Goal: Transaction & Acquisition: Book appointment/travel/reservation

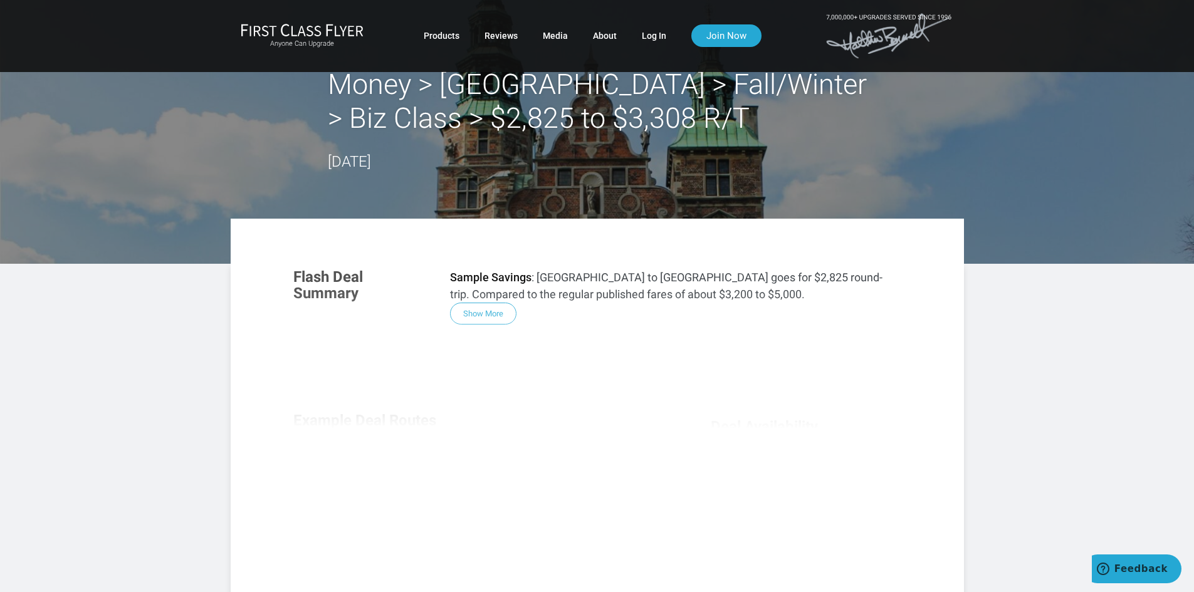
click at [482, 314] on div "Flash Deal Summary Sample Savings : [GEOGRAPHIC_DATA] to [GEOGRAPHIC_DATA] goes…" at bounding box center [597, 426] width 633 height 341
click at [645, 36] on link "Log In" at bounding box center [654, 35] width 24 height 23
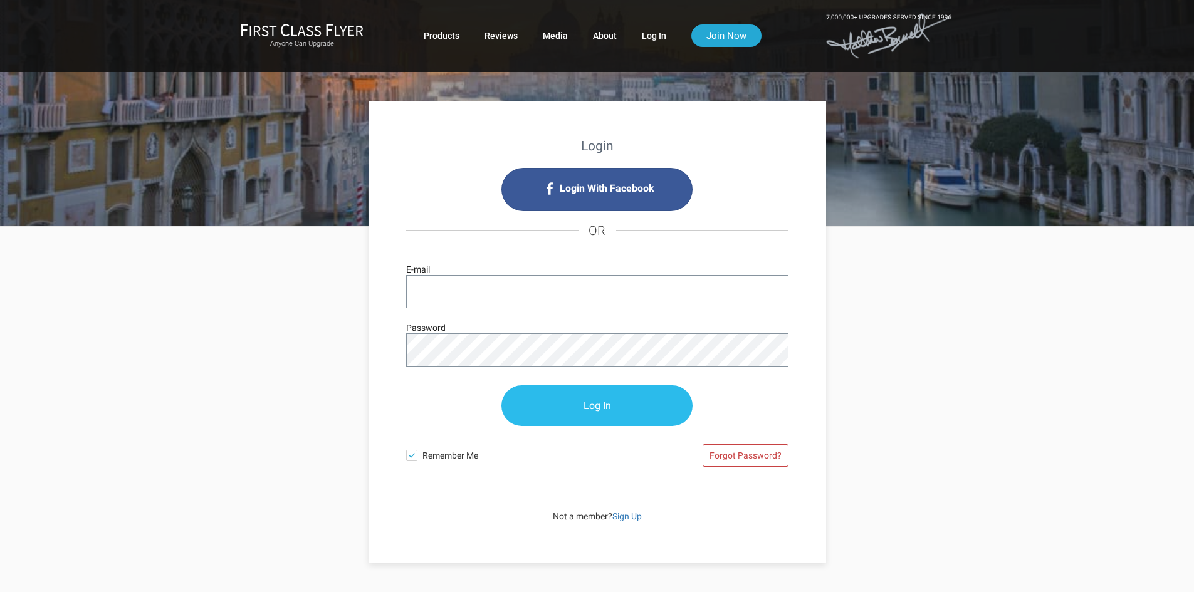
type input "mtvolv@msn.com"
click at [607, 410] on input "Log In" at bounding box center [596, 406] width 191 height 41
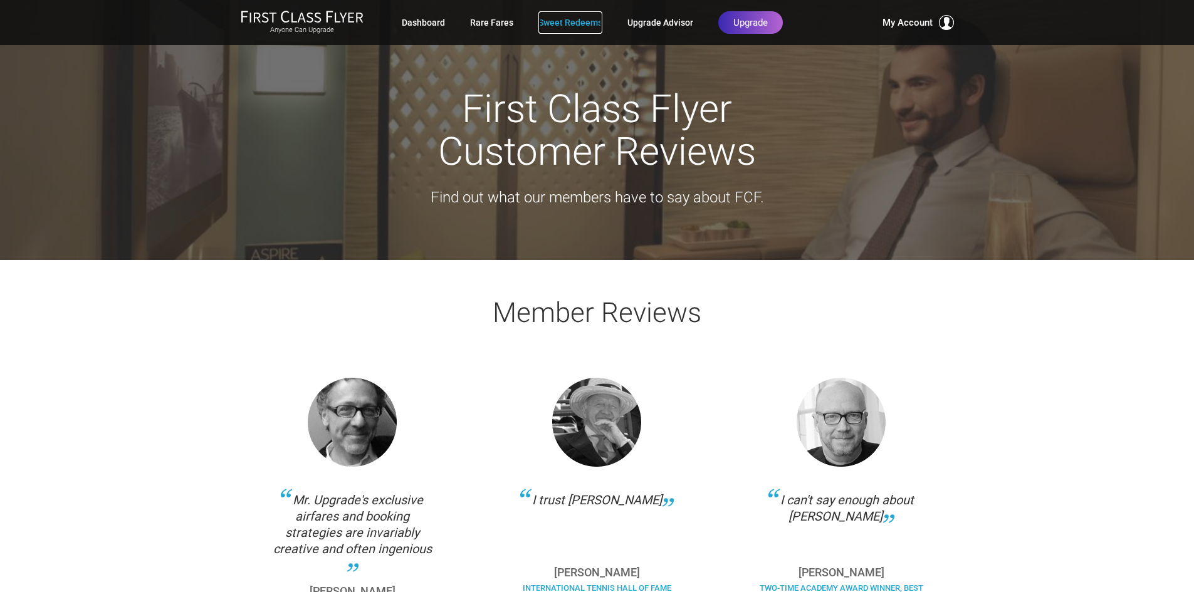
click at [585, 23] on link "Sweet Redeems" at bounding box center [570, 22] width 64 height 23
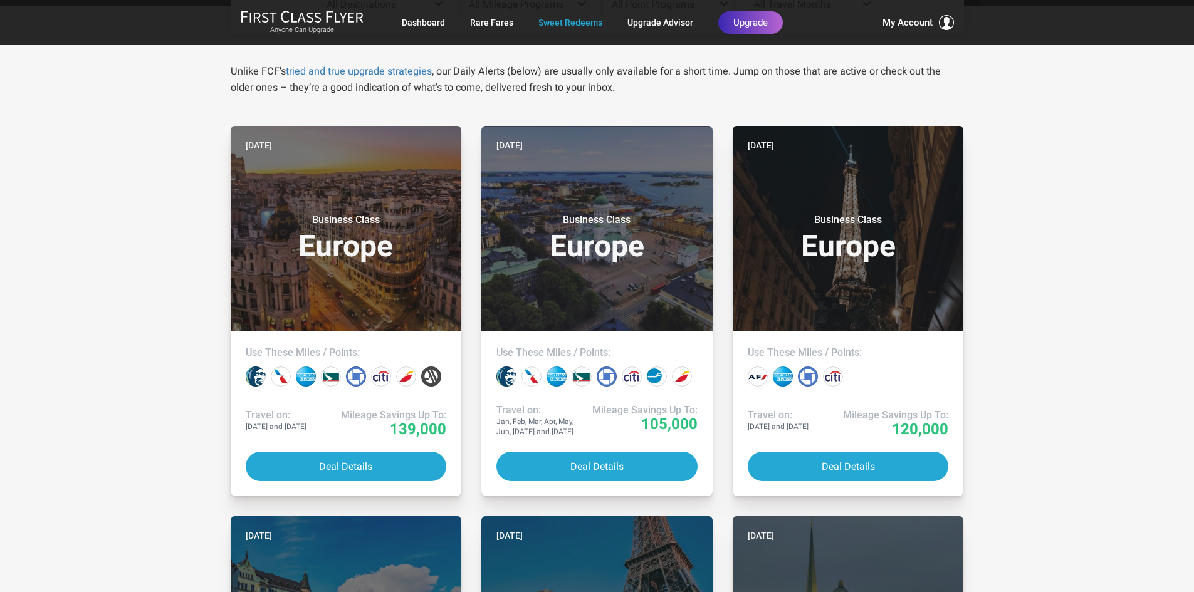
scroll to position [251, 0]
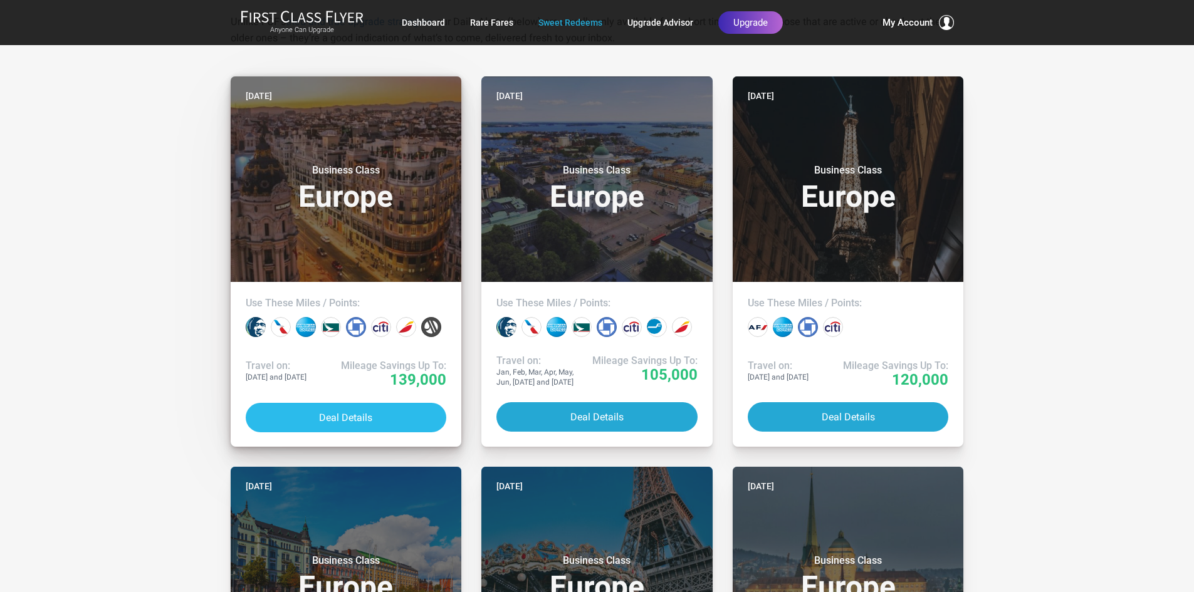
click at [354, 417] on button "Deal Details" at bounding box center [346, 417] width 201 height 29
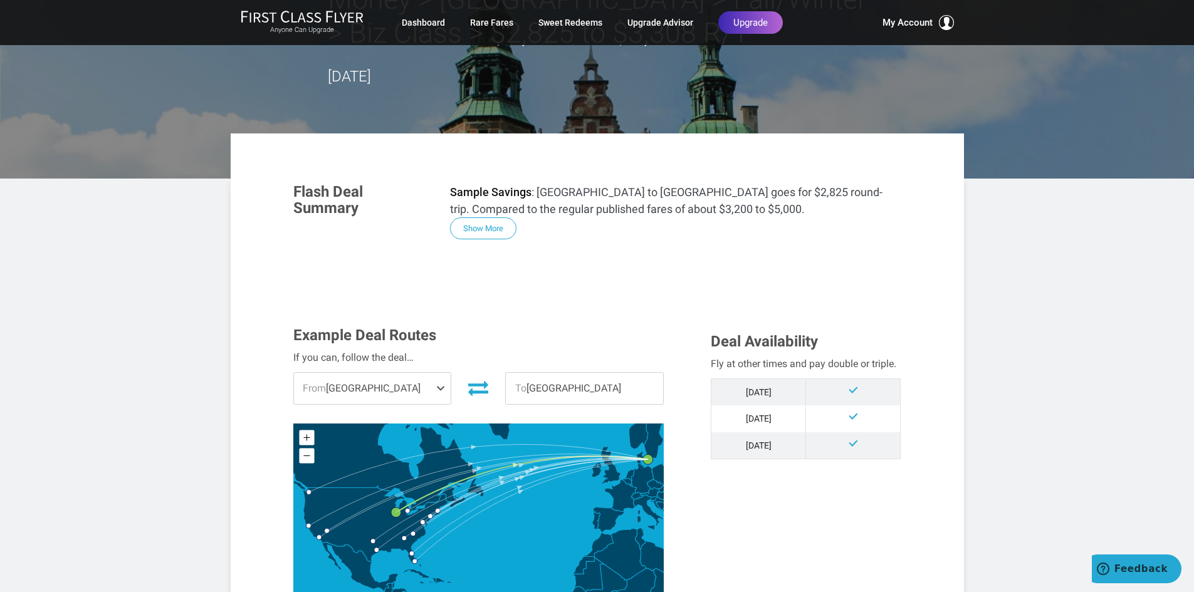
scroll to position [251, 0]
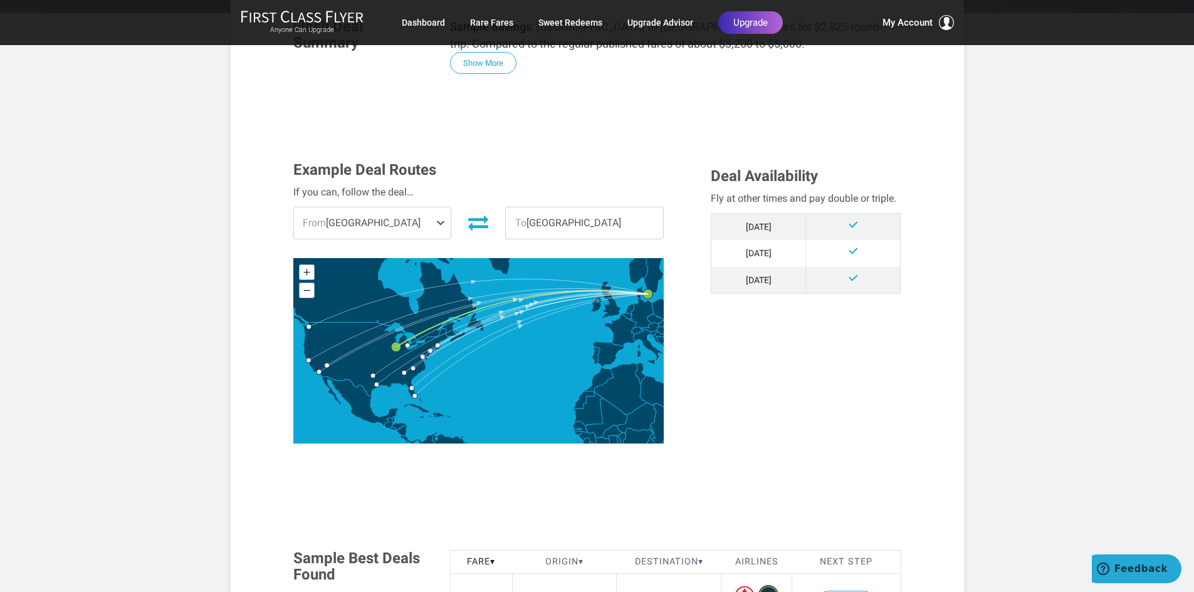
click at [440, 219] on span at bounding box center [442, 222] width 15 height 31
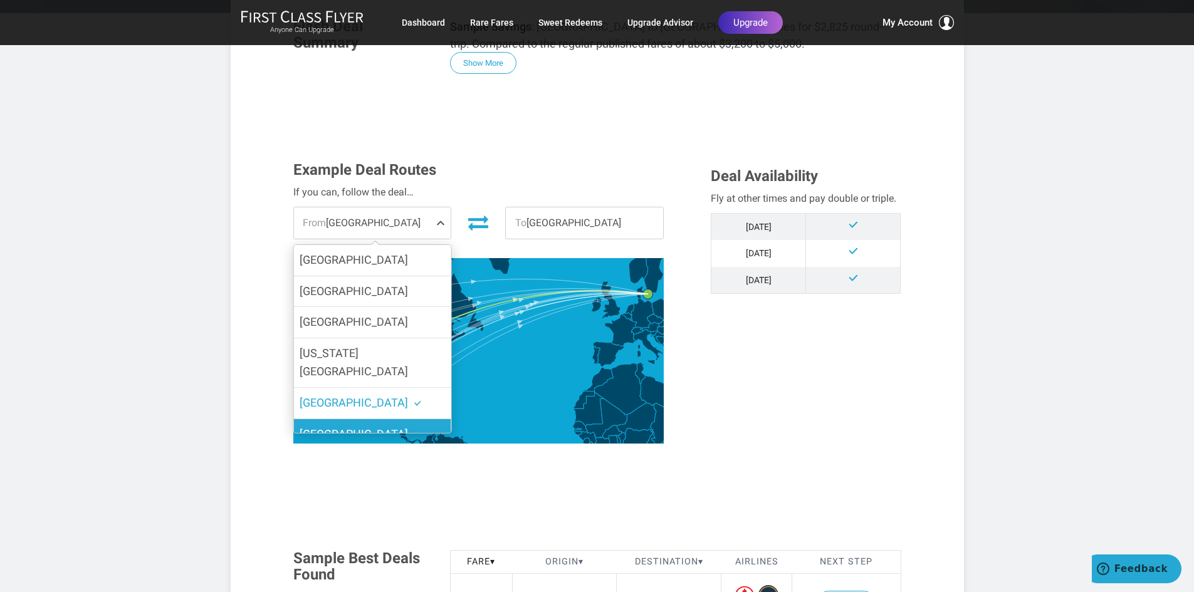
click at [343, 427] on span "[GEOGRAPHIC_DATA]" at bounding box center [353, 433] width 108 height 13
click at [0, 0] on input "[GEOGRAPHIC_DATA]" at bounding box center [0, 0] width 0 height 0
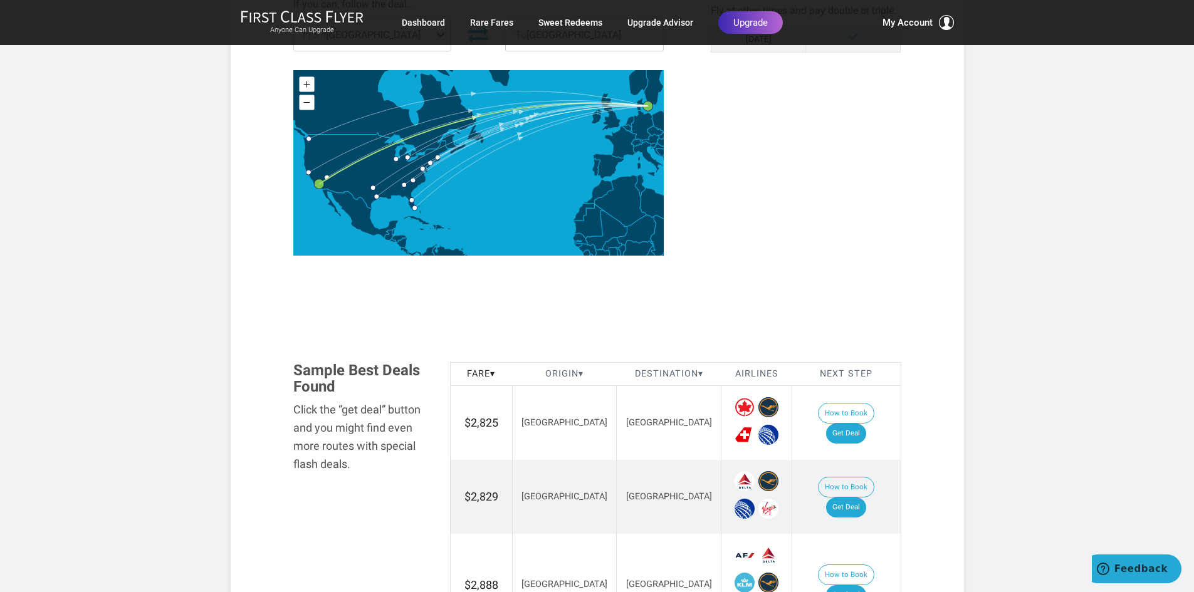
scroll to position [188, 0]
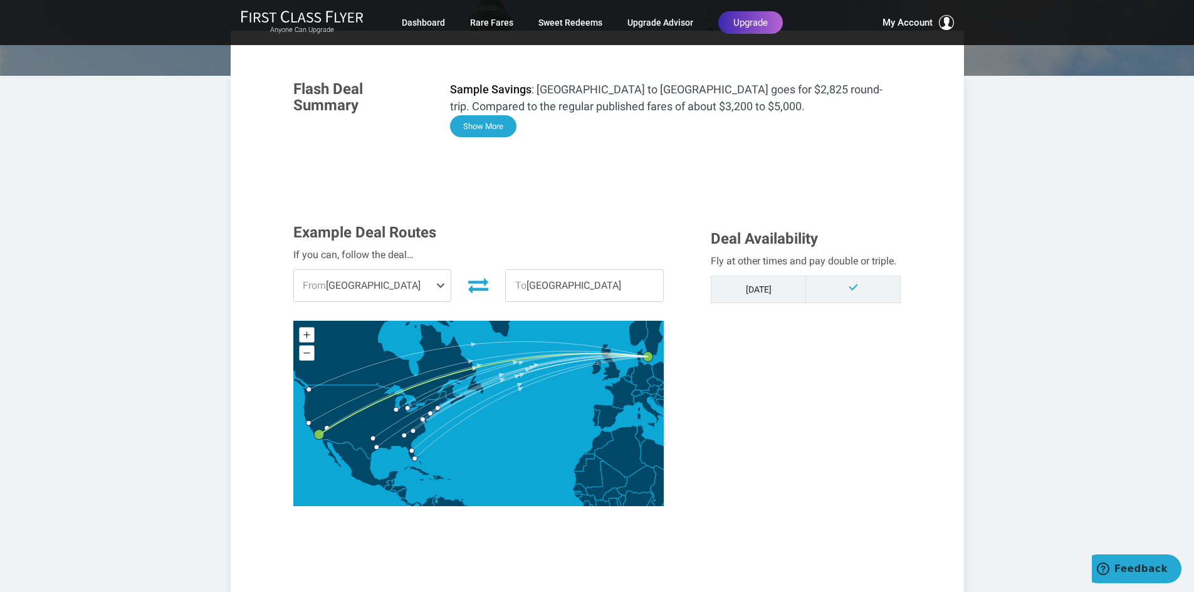
click at [477, 122] on button "Show More" at bounding box center [483, 126] width 66 height 22
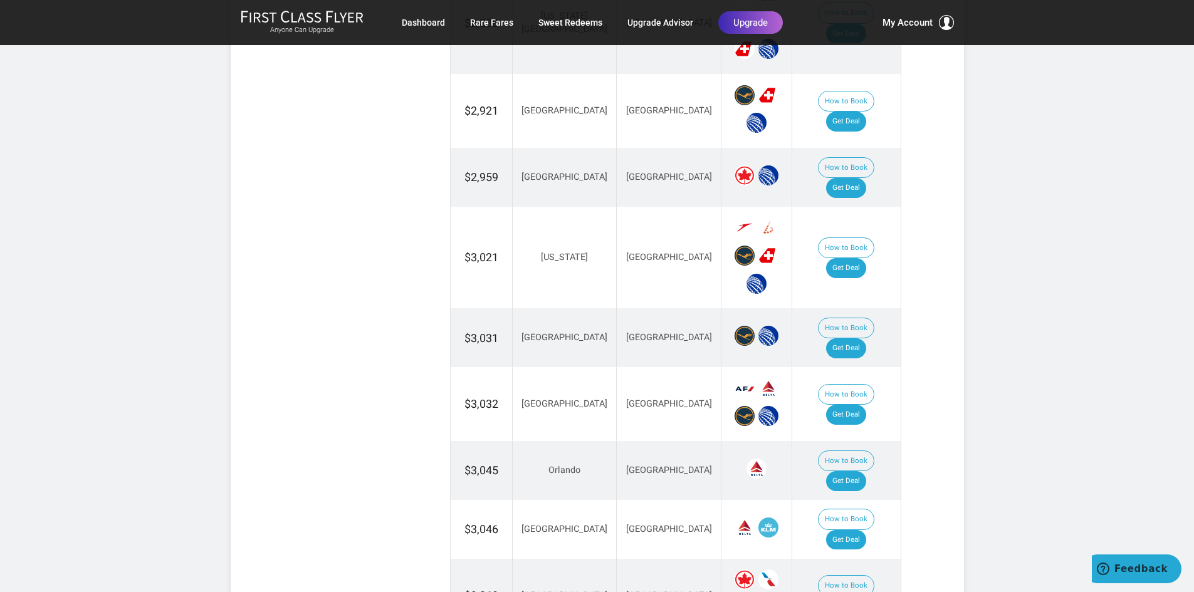
scroll to position [2193, 0]
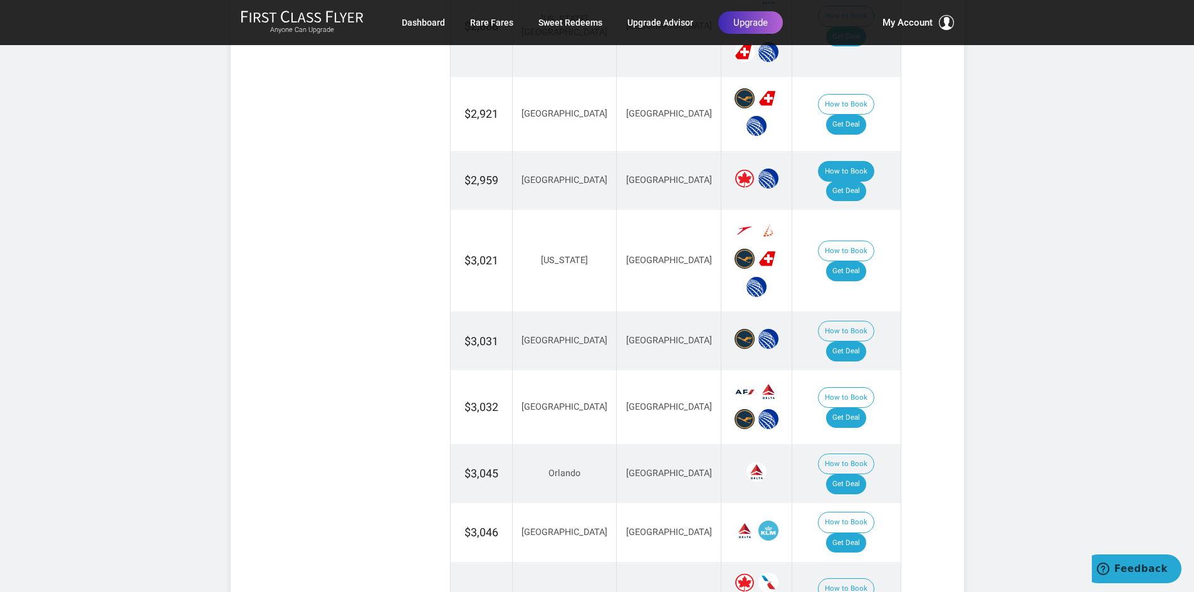
click at [818, 169] on button "How to Book" at bounding box center [846, 171] width 56 height 21
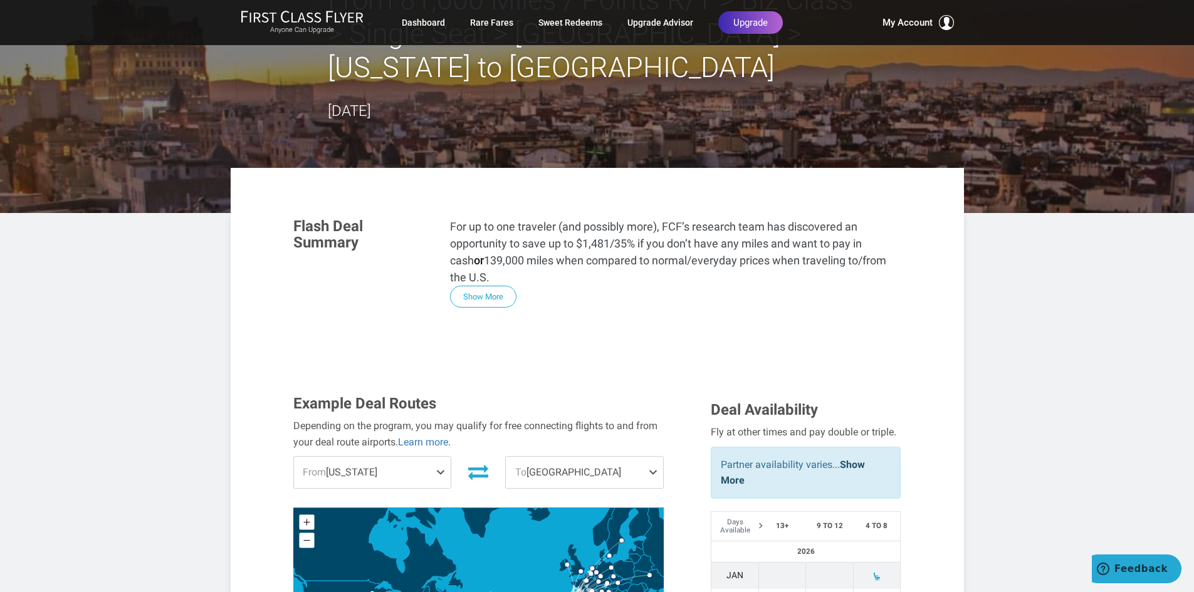
scroll to position [313, 0]
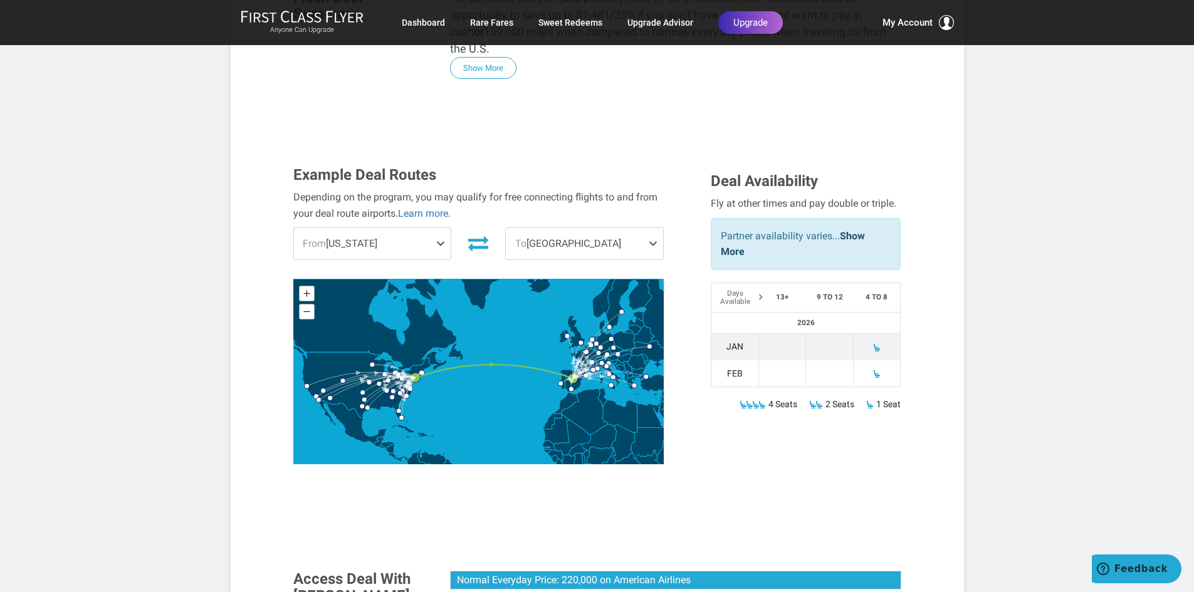
click at [442, 228] on span at bounding box center [442, 243] width 15 height 31
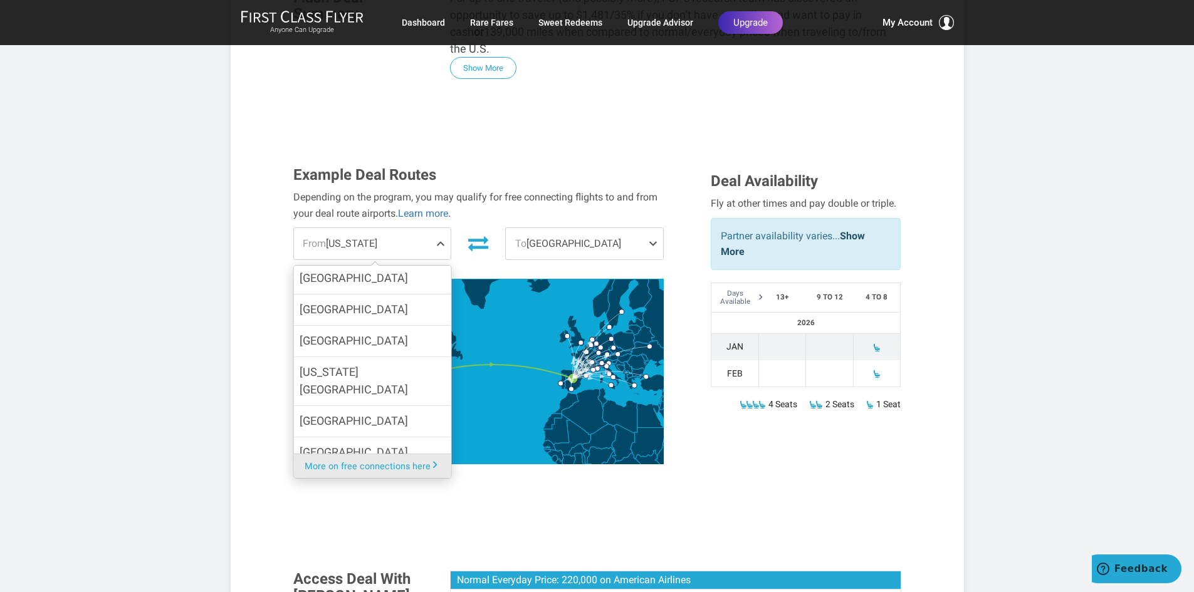
scroll to position [376, 0]
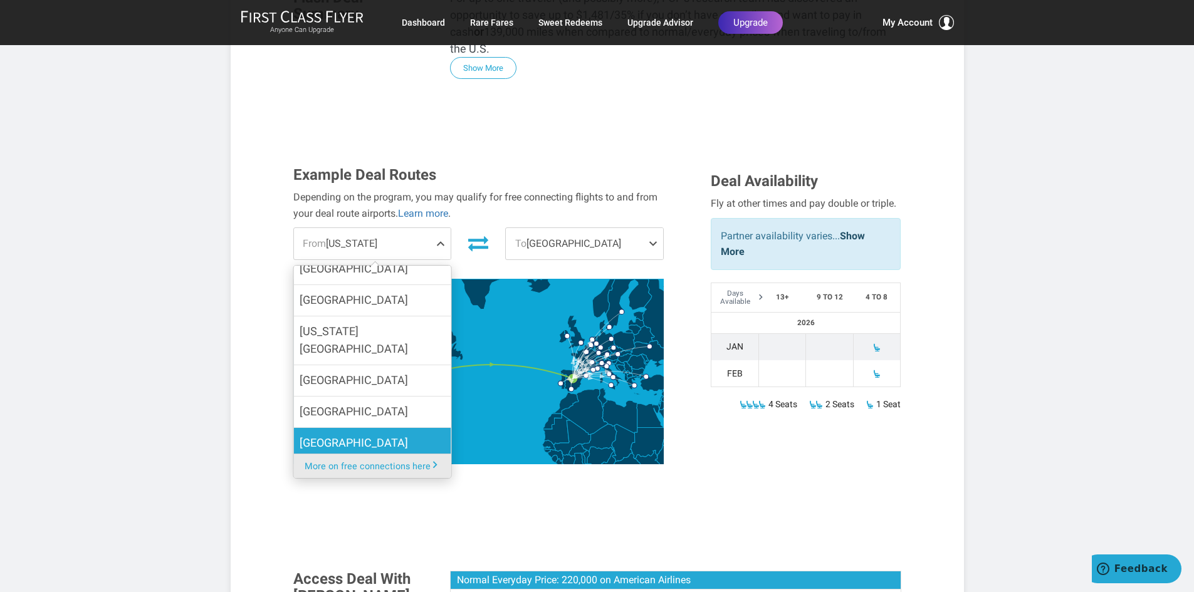
click at [373, 428] on label "[GEOGRAPHIC_DATA]" at bounding box center [371, 443] width 157 height 31
click at [0, 0] on input "[GEOGRAPHIC_DATA]" at bounding box center [0, 0] width 0 height 0
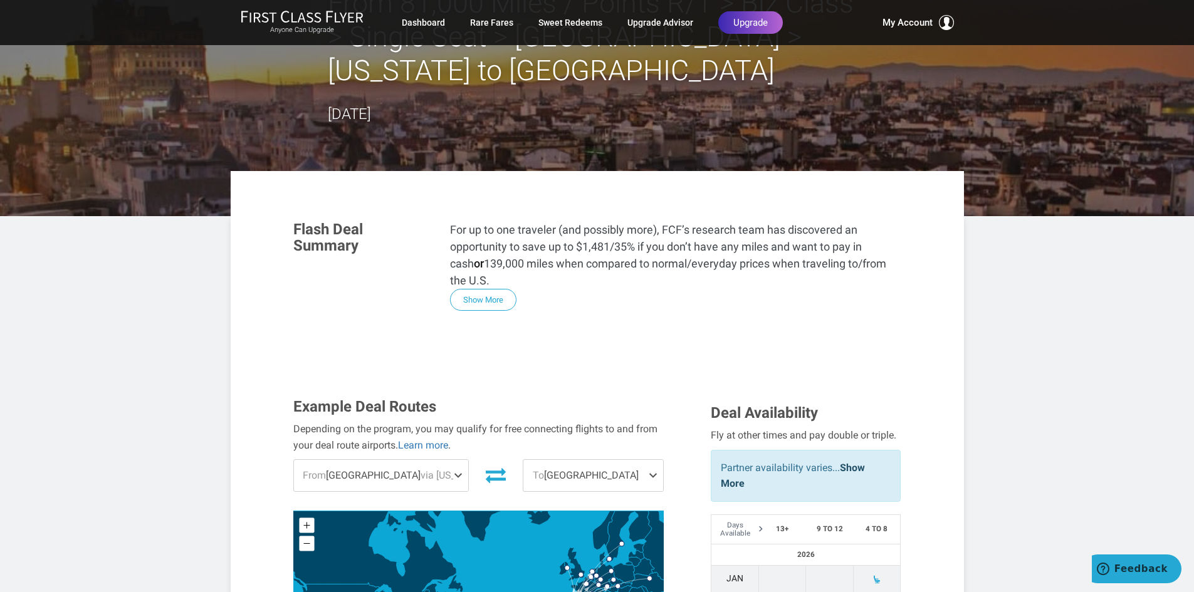
scroll to position [63, 0]
